Goal: Task Accomplishment & Management: Complete application form

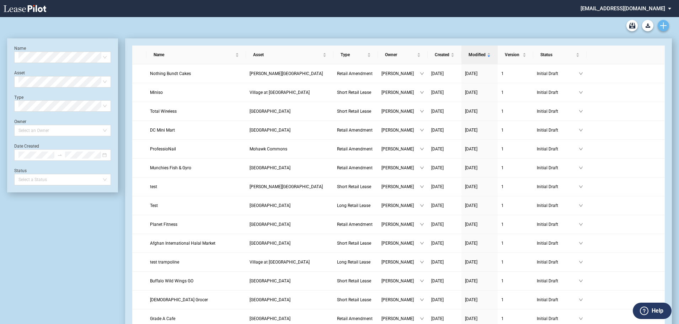
click at [661, 27] on icon "Create new document" at bounding box center [663, 25] width 6 height 6
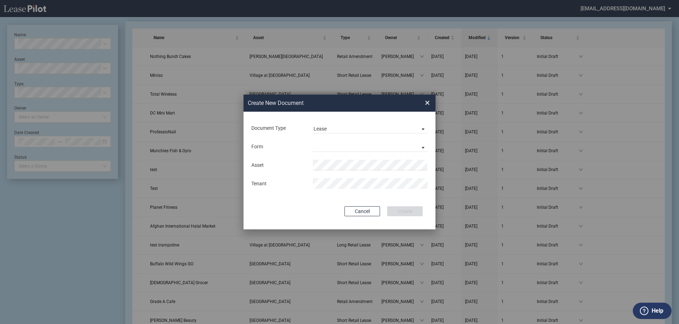
click at [404, 137] on div "Form Long Retail Lease Short Retail Lease" at bounding box center [340, 146] width 178 height 18
click at [403, 130] on span "Lease" at bounding box center [365, 129] width 102 height 7
click at [393, 147] on md-option "Amendment" at bounding box center [371, 145] width 126 height 17
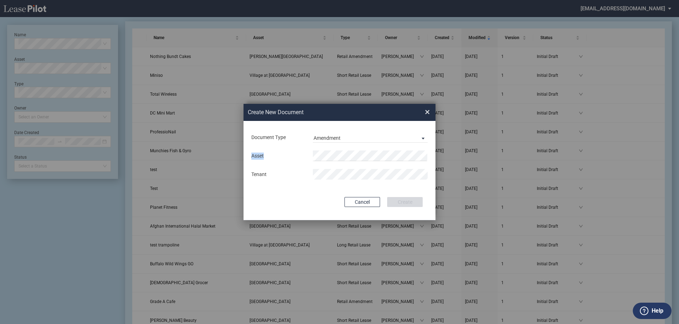
click at [393, 147] on div "Asset Tenant" at bounding box center [340, 165] width 178 height 37
click at [371, 171] on li "Taylo r Square" at bounding box center [370, 169] width 115 height 17
click at [409, 198] on button "Create" at bounding box center [405, 202] width 36 height 10
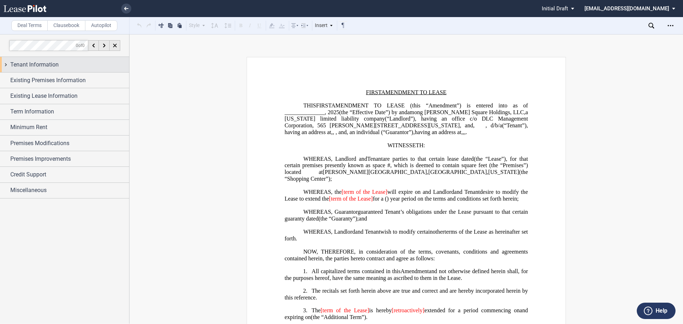
click at [90, 68] on div "Tenant Information" at bounding box center [69, 64] width 119 height 9
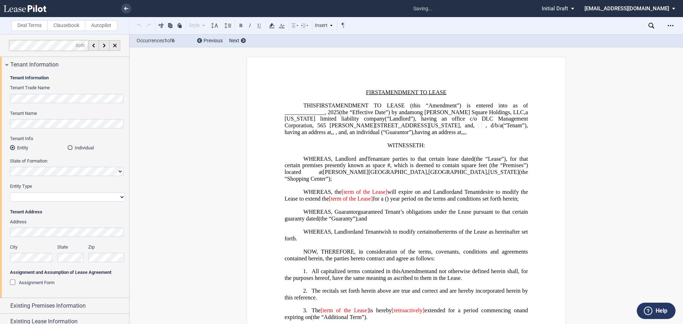
click at [36, 198] on select "Corporation Limited Liability Company General Partnership Limited Partnership O…" at bounding box center [67, 196] width 115 height 9
select select "corporation"
click at [10, 192] on select "Corporation Limited Liability Company General Partnership Limited Partnership O…" at bounding box center [67, 196] width 115 height 9
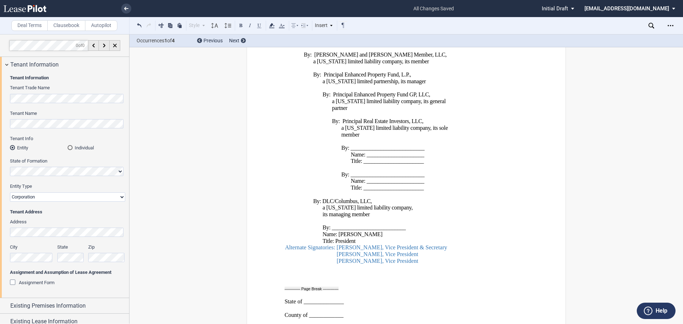
scroll to position [1128, 0]
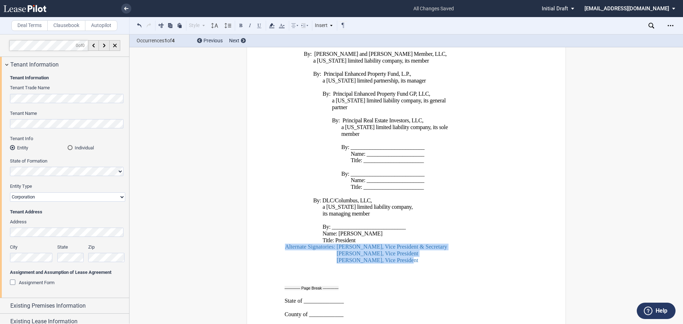
drag, startPoint x: 409, startPoint y: 275, endPoint x: 285, endPoint y: 259, distance: 125.1
click at [285, 259] on span "By: [PERSON_NAME] Square REIT, LLC, a [US_STATE] limited liability company, its…" at bounding box center [368, 137] width 167 height 253
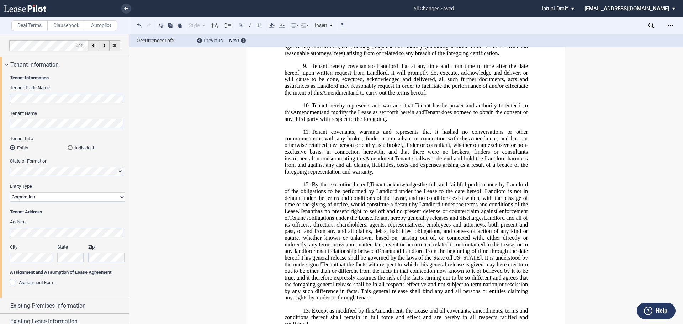
scroll to position [0, 0]
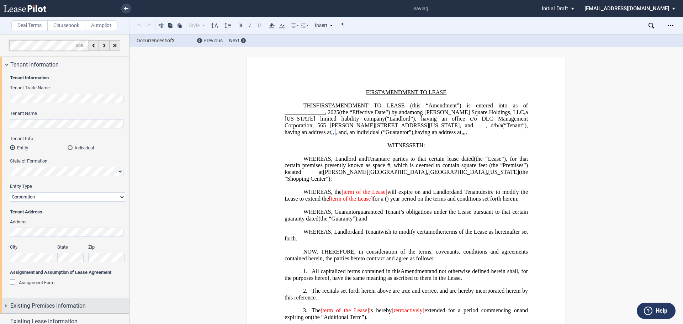
click at [69, 302] on span "Existing Premises Information" at bounding box center [47, 306] width 75 height 9
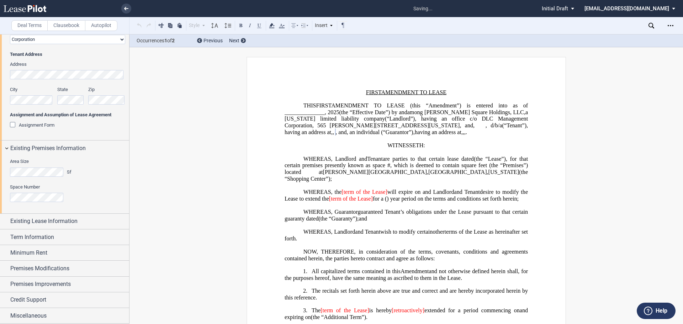
scroll to position [157, 0]
click at [56, 219] on span "Existing Lease Information" at bounding box center [43, 221] width 67 height 9
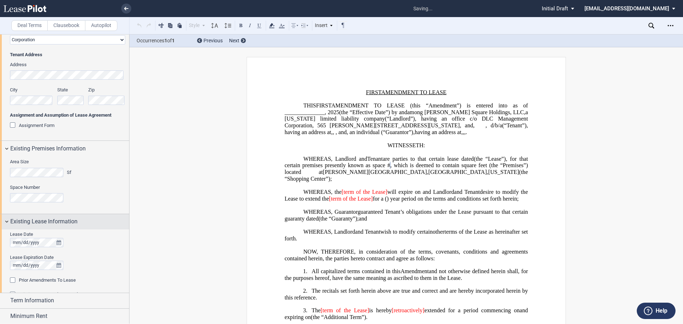
scroll to position [179, 0]
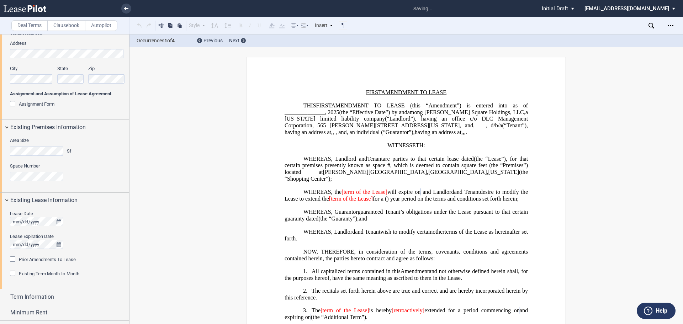
click at [41, 259] on span "Prior Amendments To Lease" at bounding box center [47, 259] width 57 height 5
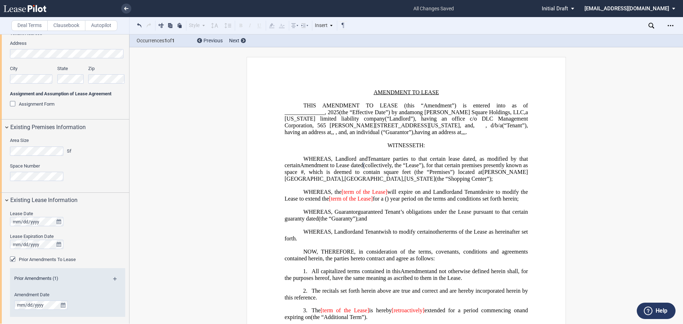
click at [363, 169] on span "Amendment to Lease dated" at bounding box center [331, 165] width 63 height 6
drag, startPoint x: 385, startPoint y: 171, endPoint x: 353, endPoint y: 171, distance: 32.0
click at [353, 169] on span "Amendment to Lease dated" at bounding box center [331, 165] width 63 height 6
click at [113, 276] on div "Prior Amendments (1)" at bounding box center [67, 279] width 115 height 9
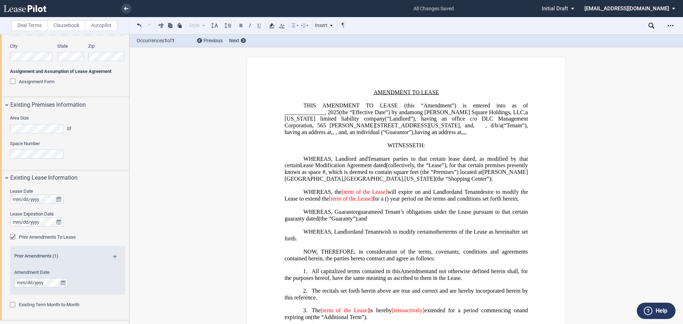
scroll to position [202, 0]
click at [116, 255] on md-icon at bounding box center [118, 258] width 10 height 9
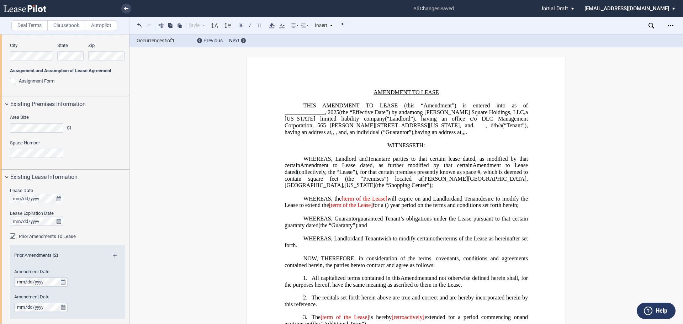
click at [351, 175] on span "Amendment to Lease dated" at bounding box center [407, 168] width 245 height 13
drag, startPoint x: 354, startPoint y: 177, endPoint x: 321, endPoint y: 178, distance: 33.1
click at [321, 175] on span "Amendment to Lease dated" at bounding box center [407, 168] width 245 height 13
click at [114, 255] on md-icon at bounding box center [118, 258] width 10 height 9
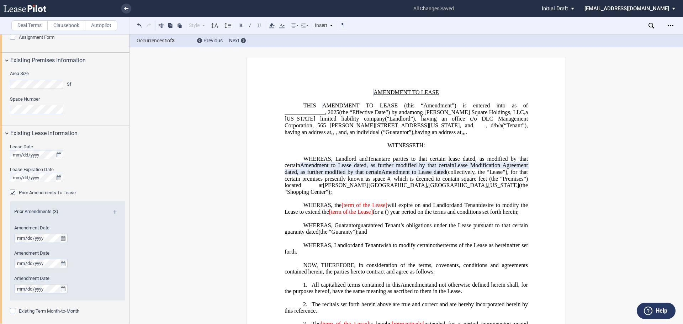
scroll to position [246, 0]
click at [381, 175] on span "Amendment to Lease dated" at bounding box center [413, 172] width 65 height 6
click at [112, 209] on div "Prior Amendments (3)" at bounding box center [67, 212] width 115 height 9
click at [115, 213] on md-icon at bounding box center [118, 214] width 10 height 9
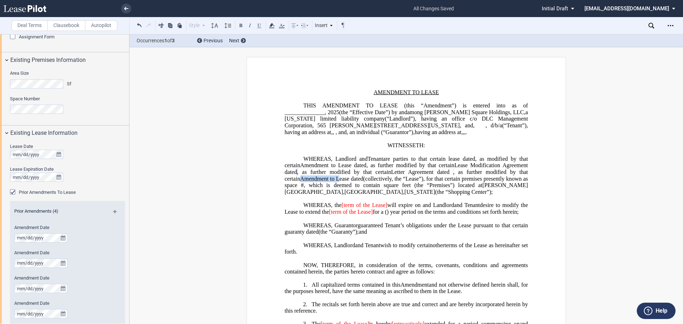
click at [363, 182] on span "Amendment to Lease dated" at bounding box center [331, 178] width 63 height 6
click at [373, 89] on span "AMENDMENT TO LEASE" at bounding box center [405, 92] width 65 height 6
click at [335, 106] on span "AMENDMENT TO LEASE (this “Amendment”) is entered into as of ______________," at bounding box center [407, 108] width 245 height 13
click at [409, 215] on p "WHEREAS, the [term of the Lease] will expire on ﻿ ﻿ and Landlord and Tenant , A…" at bounding box center [406, 208] width 243 height 13
click at [335, 215] on span "desire to modify the Lease to extend the" at bounding box center [407, 208] width 245 height 13
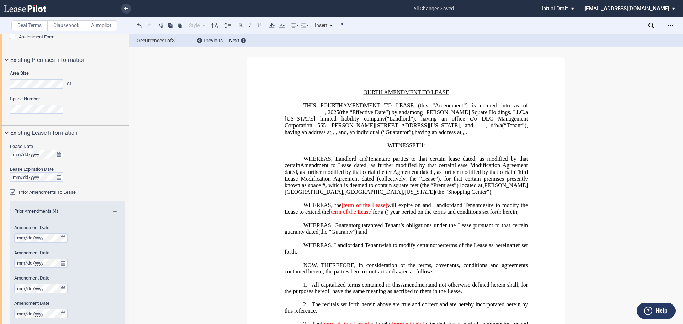
click at [345, 208] on span "[term of the Lease]" at bounding box center [364, 205] width 46 height 6
click at [387, 208] on span "erm of the Lease]" at bounding box center [367, 205] width 42 height 6
click at [373, 215] on span "[term of the Lease]" at bounding box center [351, 212] width 44 height 6
click at [384, 215] on span "for a" at bounding box center [379, 212] width 11 height 6
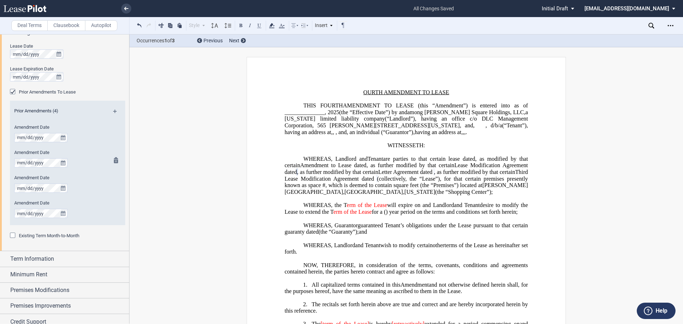
scroll to position [368, 0]
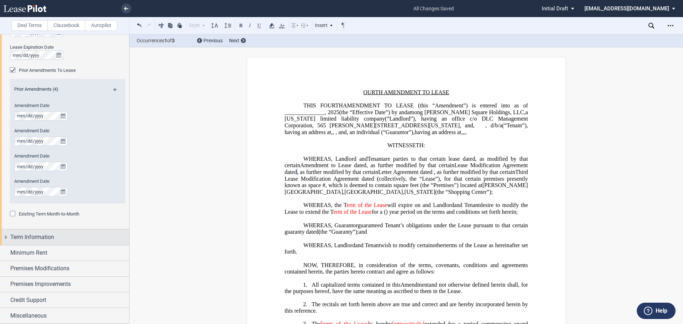
click at [85, 237] on div "Term Information" at bounding box center [69, 237] width 119 height 9
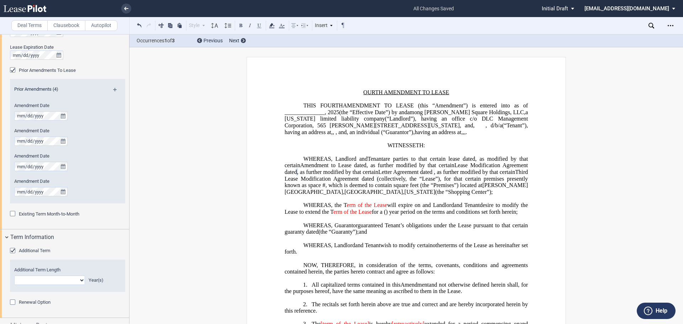
scroll to position [388, 0]
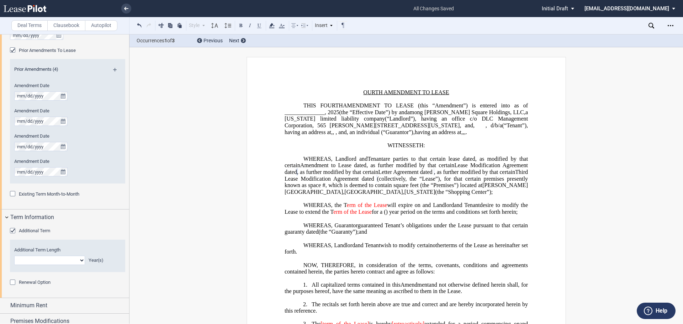
click at [75, 257] on select "0 1 2 3 4 5 6 7 8 9 10 11 12 13 14 15 16 17 18 19 20" at bounding box center [49, 260] width 71 height 9
select select "number:2"
click at [14, 256] on select "0 1 2 3 4 5 6 7 8 9 10 11 12 13 14 15 16 17 18 19 20" at bounding box center [49, 260] width 71 height 9
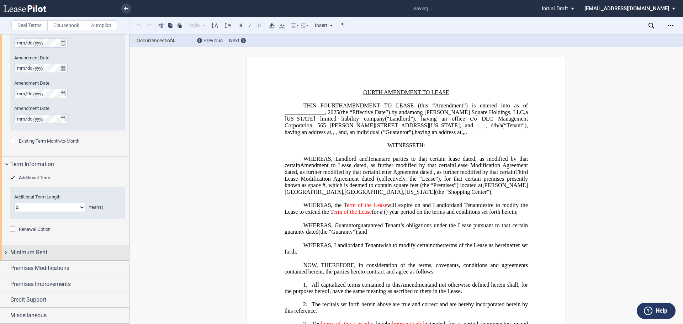
click at [20, 252] on span "Minimum Rent" at bounding box center [28, 252] width 37 height 9
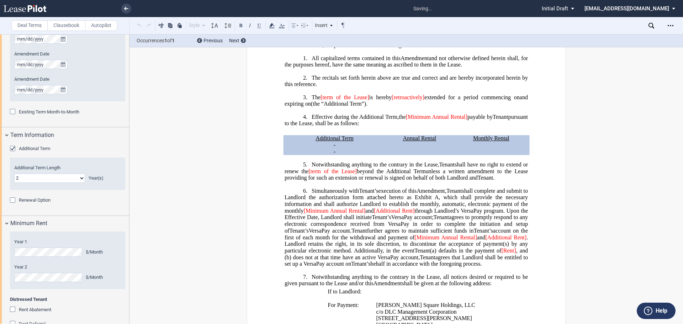
scroll to position [234, 0]
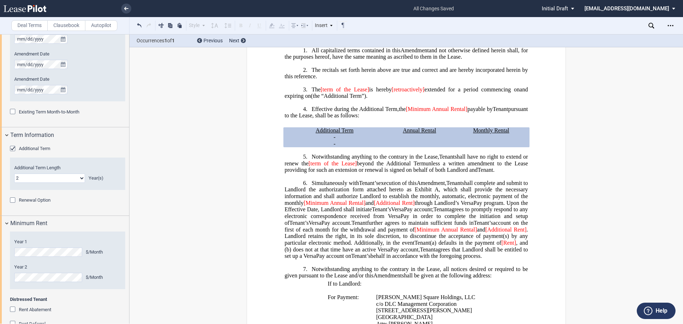
click at [0, 282] on html ".bocls-1{fill:#26354a;fill-rule:evenodd} Loading... × all changes saved Pending…" at bounding box center [341, 162] width 683 height 324
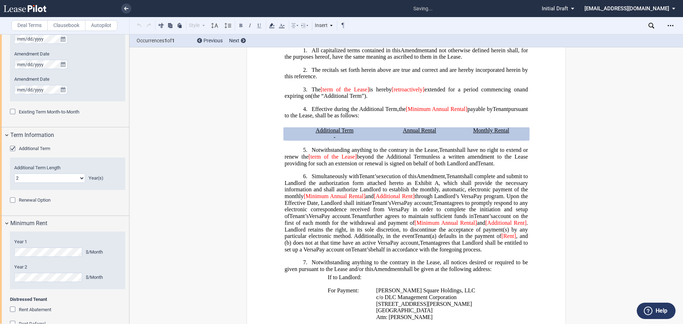
click at [312, 160] on span "[term of the Lease]" at bounding box center [332, 157] width 48 height 6
click at [355, 160] on span "erm of the Lease]" at bounding box center [336, 157] width 44 height 6
click at [325, 92] on span "[term of the Lease]" at bounding box center [344, 89] width 49 height 6
click at [371, 92] on span "is hereby" at bounding box center [382, 89] width 22 height 6
drag, startPoint x: 428, startPoint y: 111, endPoint x: 395, endPoint y: 111, distance: 32.4
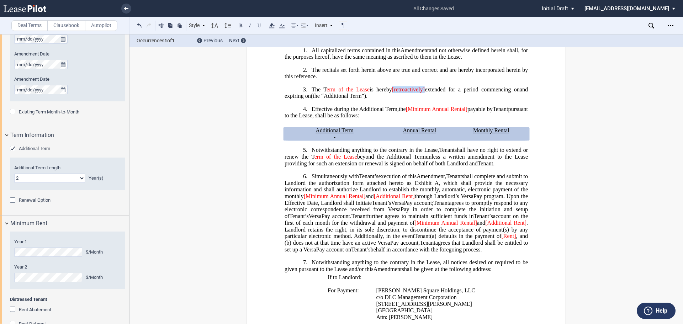
click at [395, 92] on span "[retroactively]" at bounding box center [408, 89] width 33 height 6
click at [430, 112] on span "[Minimum Annual Rental]" at bounding box center [437, 109] width 62 height 6
click at [428, 112] on span "Annual Rental]" at bounding box center [429, 109] width 37 height 6
click at [317, 200] on span "[Minimum Annual Rental]" at bounding box center [335, 196] width 62 height 6
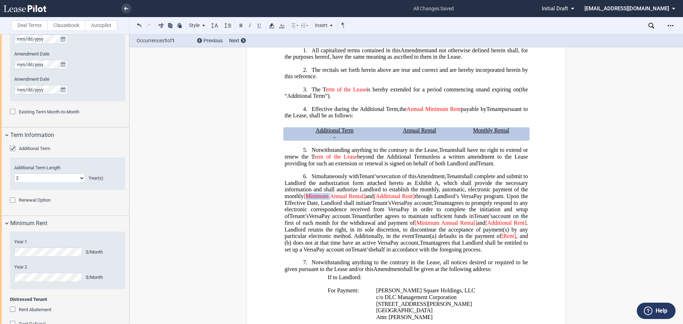
click at [317, 200] on span "[Minimum Annual Rental]" at bounding box center [335, 196] width 62 height 6
click at [427, 226] on span "[Minimum Annual Rental]" at bounding box center [445, 223] width 62 height 6
click at [432, 226] on span "Annual Rental]" at bounding box center [435, 223] width 36 height 6
click at [477, 226] on span "and" at bounding box center [481, 223] width 8 height 6
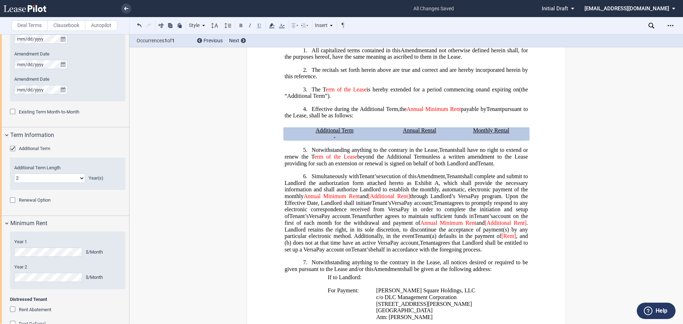
click at [486, 226] on span "[Additional Rent]" at bounding box center [505, 223] width 42 height 6
click at [526, 239] on span ". Landlord retains the right, in its sole discretion, to discontinue the accept…" at bounding box center [407, 230] width 245 height 20
click at [514, 239] on span "[Rent]" at bounding box center [508, 236] width 15 height 6
click at [504, 239] on span "[Rent" at bounding box center [509, 236] width 13 height 6
click at [411, 206] on span "through Landlord’s VersaPay program. Upon the Effective Date, Landlord shall in…" at bounding box center [407, 199] width 245 height 13
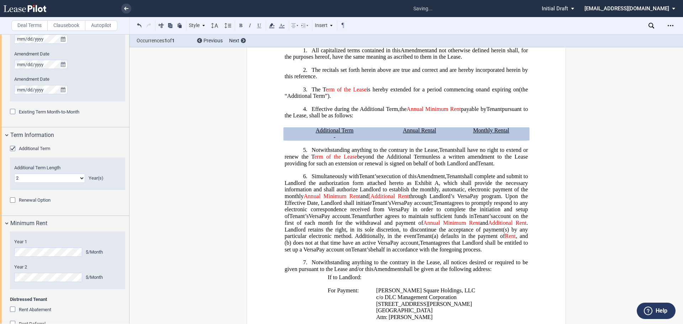
click at [373, 200] on span "[Additional Rent" at bounding box center [388, 196] width 40 height 6
click at [435, 134] on p "Annual Rental" at bounding box center [419, 130] width 65 height 7
click at [492, 134] on span "Monthly Rental" at bounding box center [491, 130] width 36 height 6
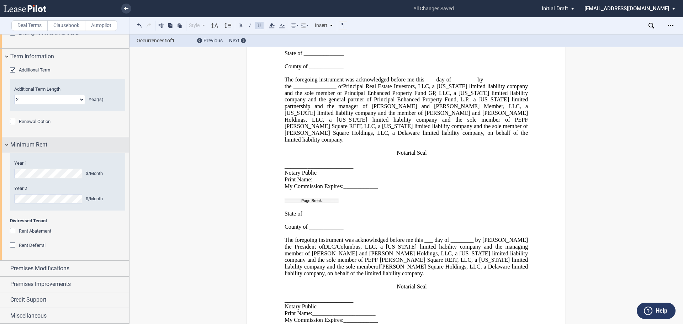
scroll to position [548, 0]
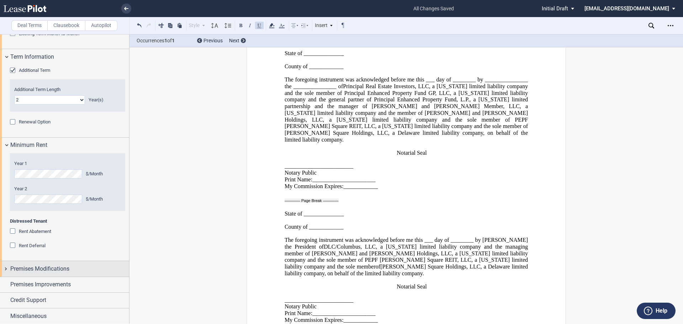
click at [57, 270] on span "Premises Modifications" at bounding box center [39, 269] width 59 height 9
drag, startPoint x: 57, startPoint y: 270, endPoint x: 33, endPoint y: 270, distance: 24.5
click at [33, 270] on span "Premises Modifications" at bounding box center [39, 269] width 59 height 9
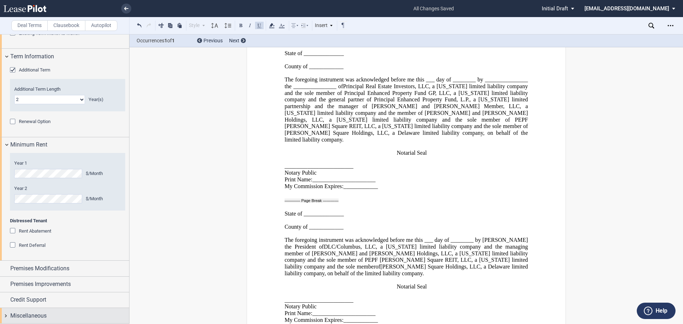
click at [37, 316] on span "Miscellaneous" at bounding box center [28, 316] width 36 height 9
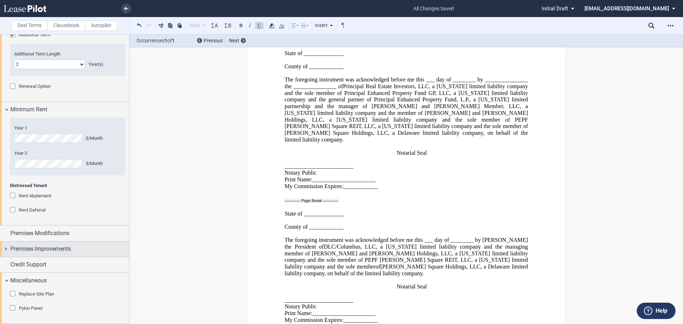
click at [44, 250] on span "Premises Improvements" at bounding box center [40, 249] width 60 height 9
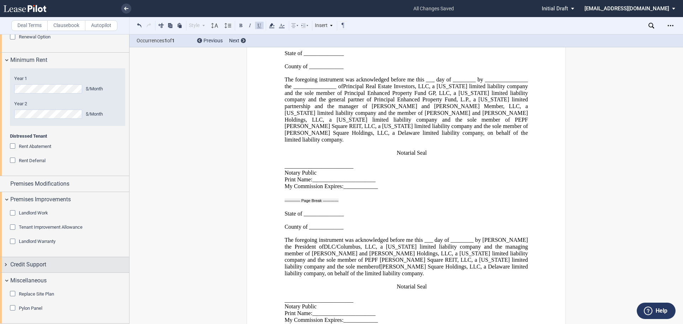
click at [27, 260] on div "Credit Support" at bounding box center [64, 264] width 129 height 15
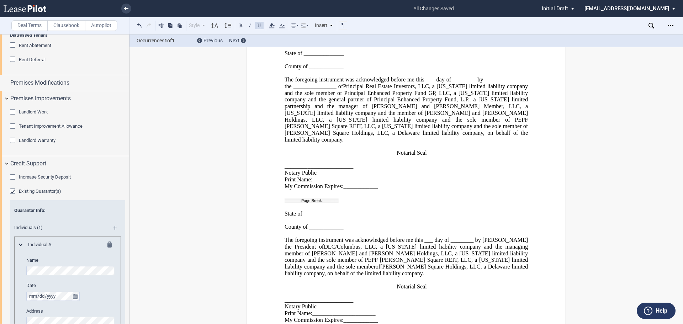
scroll to position [736, 0]
click at [47, 190] on span "Existing Guarantor(s)" at bounding box center [40, 188] width 42 height 5
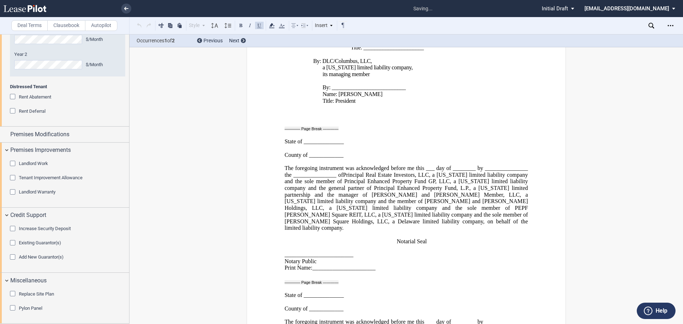
scroll to position [0, 0]
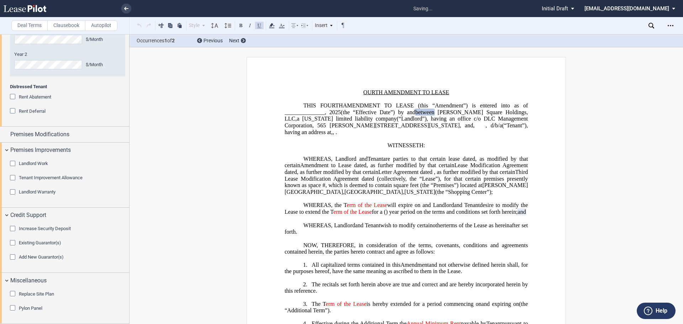
click at [396, 112] on span "(the “Effective Date”) by and" at bounding box center [378, 112] width 74 height 6
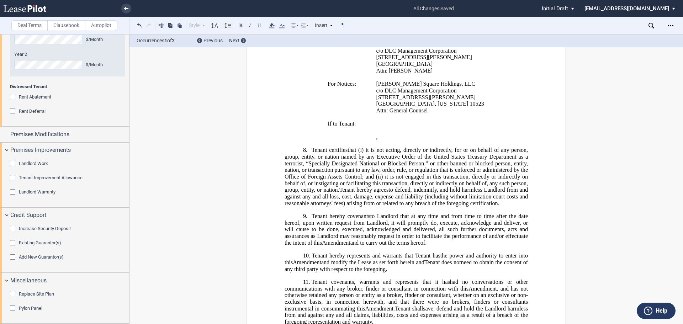
scroll to position [465, 0]
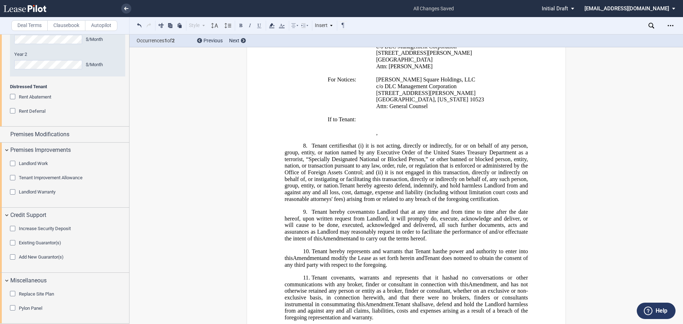
click at [313, 255] on span "Tenant hereby represents and warrants that Tenant has" at bounding box center [376, 251] width 128 height 6
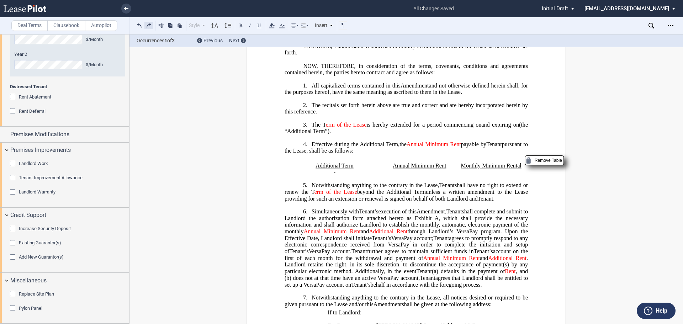
click at [151, 22] on button at bounding box center [148, 25] width 9 height 9
click at [151, 22] on div "Style 1. Section a. Subsection 1 Normal Normal 8pt 9pt 10pt 10.5pt 11pt 12pt 14…" at bounding box center [241, 25] width 213 height 9
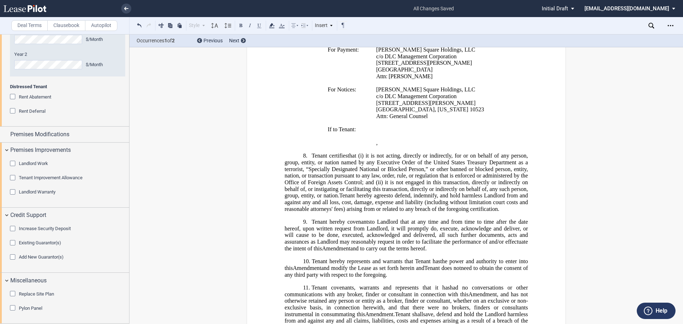
scroll to position [514, 0]
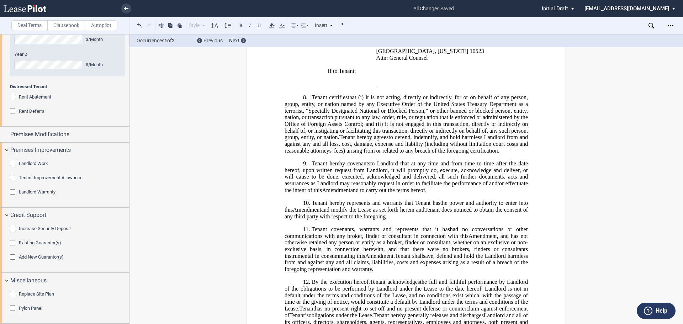
click at [322, 191] on span "to Landlord that at any time and from time to time after the date hereof, upon …" at bounding box center [407, 176] width 245 height 33
click at [321, 206] on span "Tenant hereby represents and warrants that Tenant has" at bounding box center [376, 203] width 128 height 6
click at [468, 206] on span "Landlord and Tenant each hereby represents and warrants that Tenant has" at bounding box center [402, 203] width 181 height 6
click at [462, 213] on span "Tenant does not" at bounding box center [475, 210] width 37 height 6
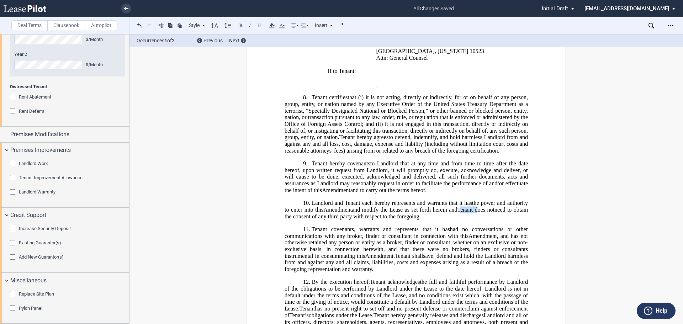
click at [462, 213] on span "Tenant does not" at bounding box center [475, 210] width 37 height 6
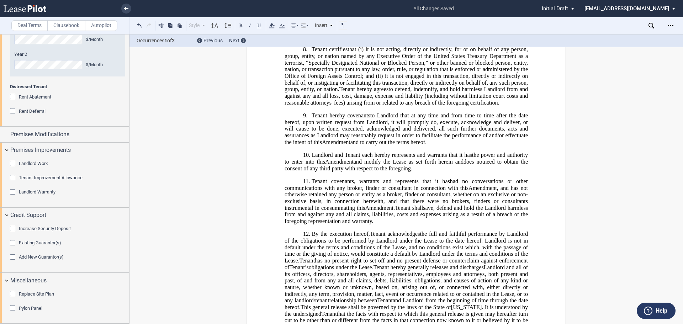
scroll to position [562, 0]
click at [342, 145] on span "to Landlord that at any time and from time to time after the date hereof, upon …" at bounding box center [407, 128] width 245 height 33
click at [312, 184] on span "Tenant covenants, warrants and represents that it has" at bounding box center [381, 181] width 138 height 6
click at [319, 158] on span "Landlord and Tenant each hereby represents and warrants that it has" at bounding box center [392, 154] width 160 height 6
click at [310, 191] on span "had no conversations or other communications with any broker, finder or consult…" at bounding box center [407, 184] width 245 height 13
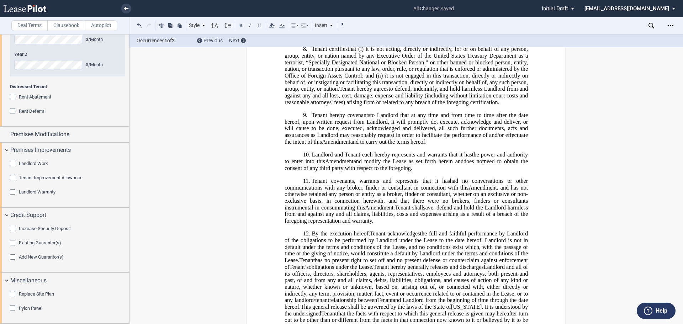
click at [314, 184] on span "Tenant covenants, warrants and represents that it has" at bounding box center [381, 181] width 138 height 6
click at [411, 211] on span "Tenant shall" at bounding box center [409, 207] width 28 height 6
click at [405, 211] on span "Tenant shall" at bounding box center [409, 207] width 28 height 6
click at [296, 224] on span "save, defend and hold the Landlord harmless from and against any and all claims…" at bounding box center [407, 214] width 245 height 20
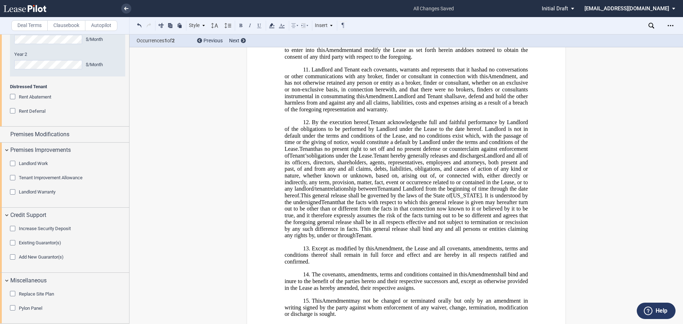
scroll to position [673, 0]
click at [373, 238] on span "that the facts with respect to which this general release is given may hereafte…" at bounding box center [407, 218] width 245 height 39
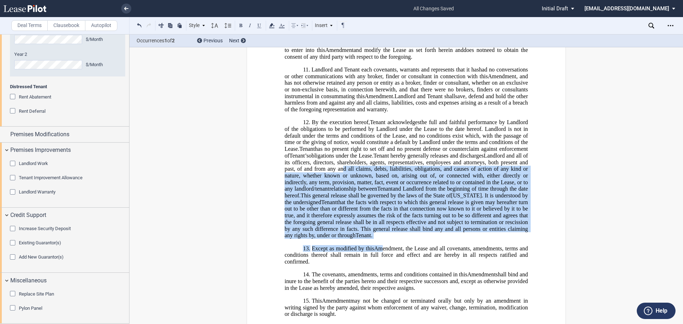
drag, startPoint x: 377, startPoint y: 252, endPoint x: 339, endPoint y: 181, distance: 80.7
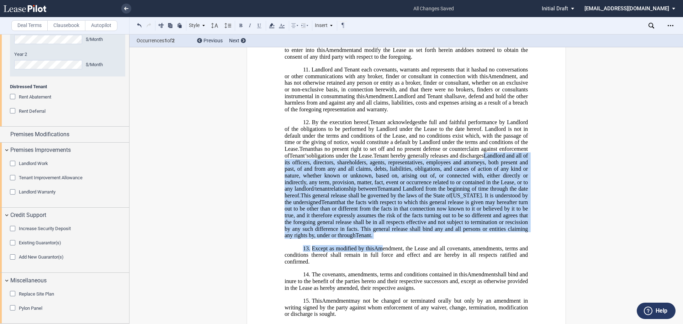
click at [339, 181] on span "Landlord and all of its officers, directors, shareholders, agents, representati…" at bounding box center [407, 172] width 245 height 39
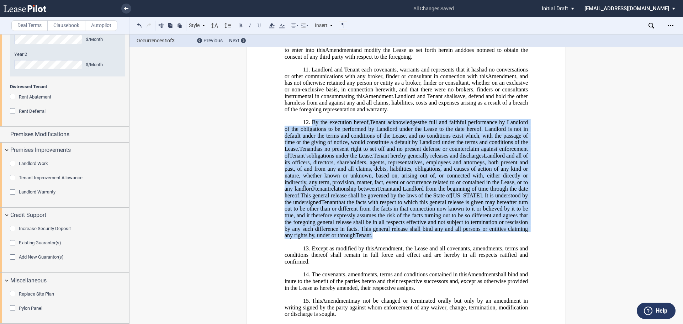
drag, startPoint x: 377, startPoint y: 249, endPoint x: 310, endPoint y: 135, distance: 131.6
click at [310, 135] on h1 "12. By the execution hereof, [PERSON_NAME] acknowledges Assignor and Assignee a…" at bounding box center [406, 179] width 243 height 120
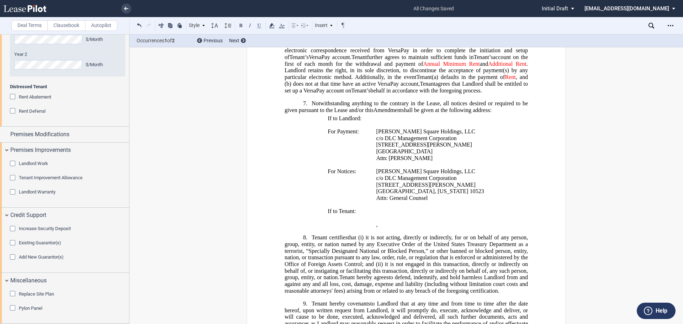
scroll to position [373, 0]
click at [446, 229] on p "﻿ ﻿ , ﻿ ﻿ ﻿ ﻿" at bounding box center [435, 225] width 119 height 7
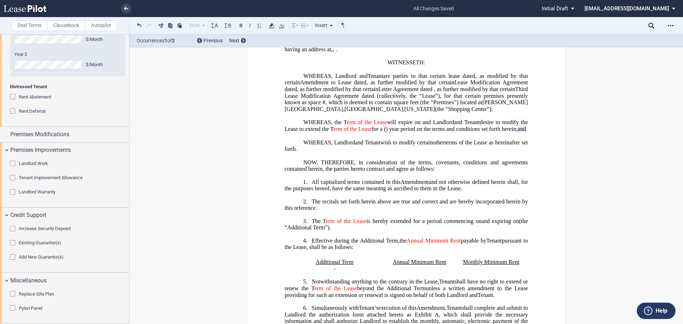
scroll to position [0, 0]
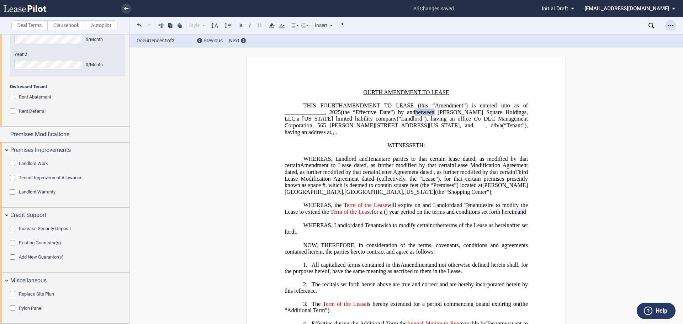
click at [670, 26] on icon "Open Lease options menu" at bounding box center [671, 26] width 6 height 6
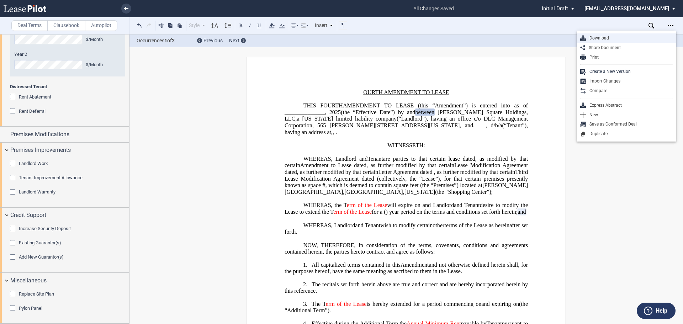
click at [614, 41] on div "Download" at bounding box center [629, 38] width 87 height 6
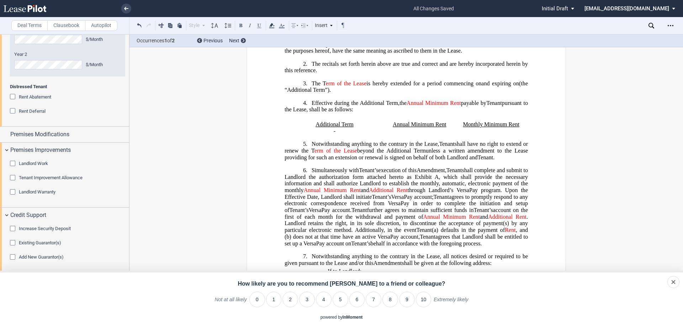
scroll to position [222, 0]
